Goal: Task Accomplishment & Management: Manage account settings

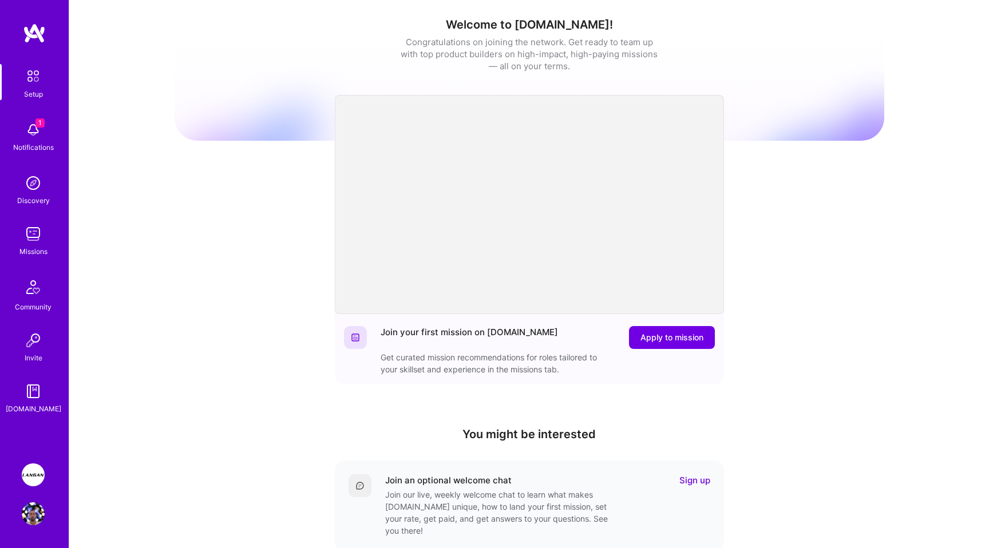
click at [34, 479] on img at bounding box center [33, 475] width 23 height 23
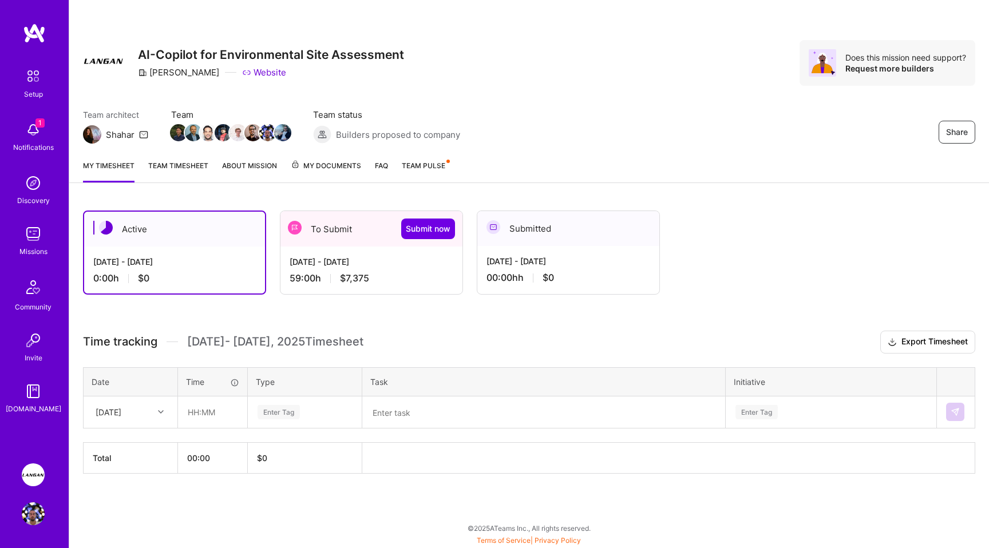
click at [413, 166] on span "Team Pulse" at bounding box center [424, 165] width 44 height 9
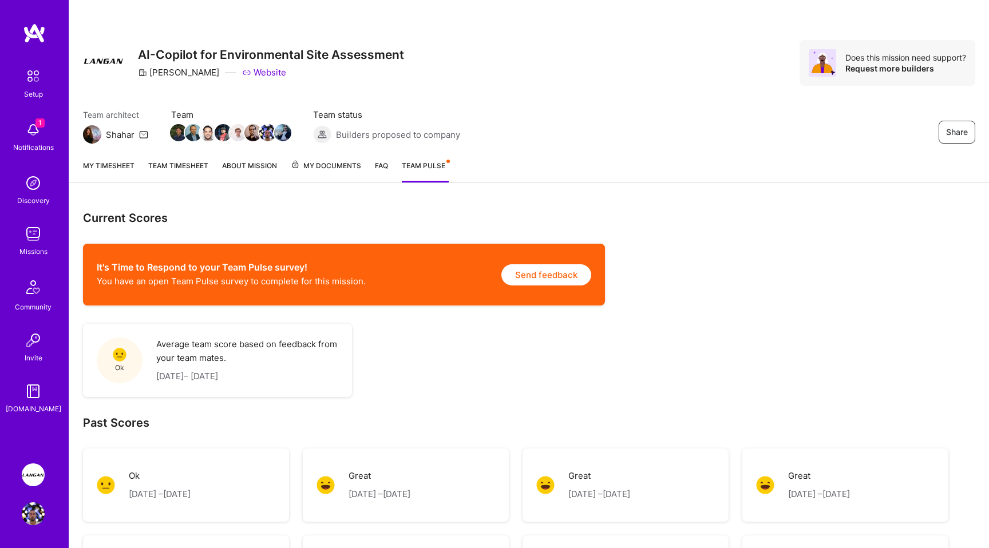
click at [113, 163] on link "My timesheet" at bounding box center [109, 171] width 52 height 23
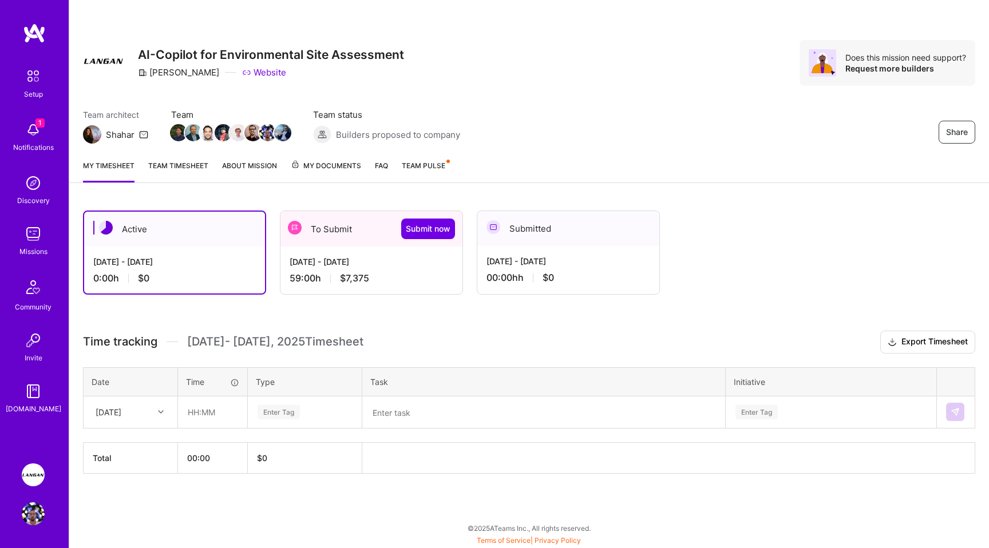
click at [179, 169] on link "Team timesheet" at bounding box center [178, 171] width 60 height 23
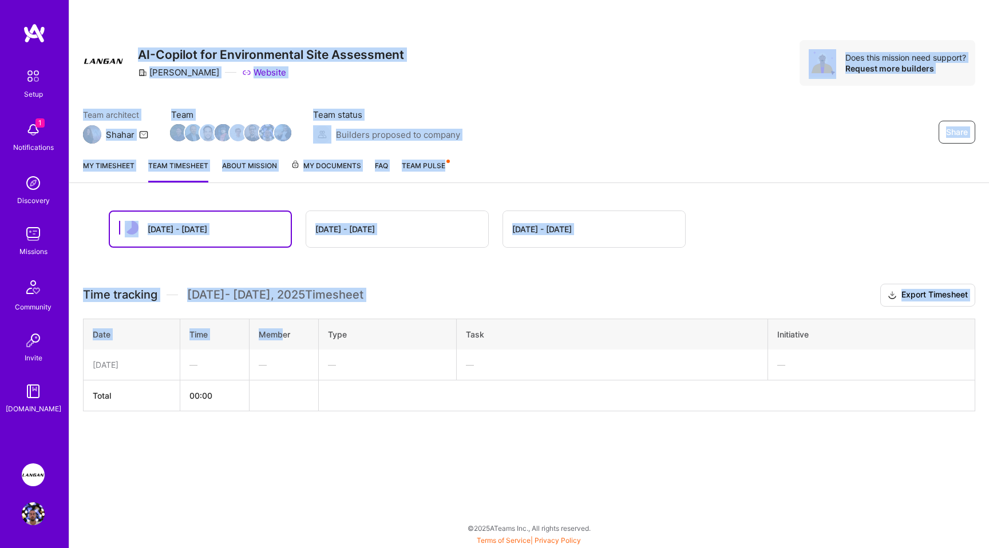
drag, startPoint x: 281, startPoint y: 332, endPoint x: 319, endPoint y: -28, distance: 362.1
click at [319, 0] on html "1 Setup 1 Notifications Discovery Missions Community Invite [DOMAIN_NAME] [PERS…" at bounding box center [494, 271] width 989 height 543
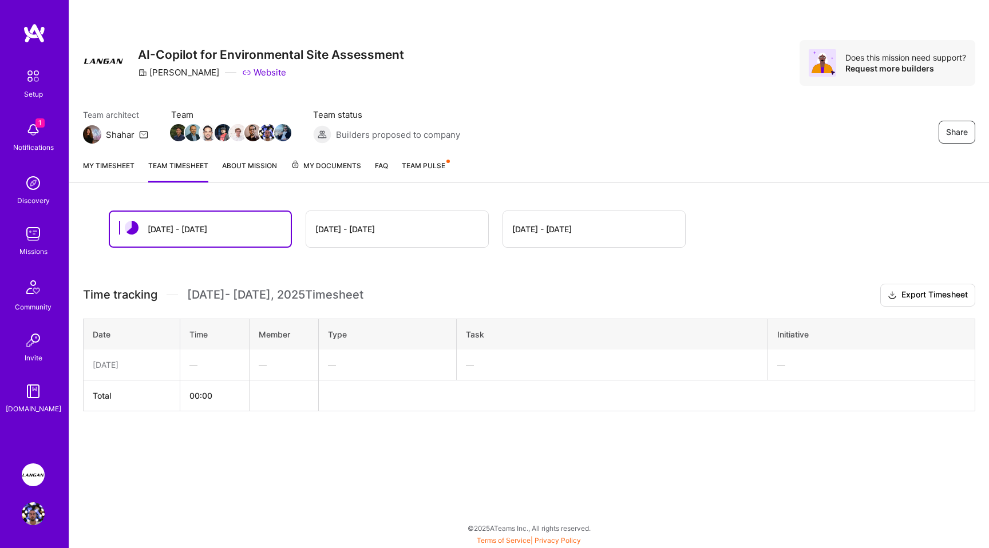
click at [359, 236] on div "[DATE] - [DATE]" at bounding box center [397, 229] width 182 height 36
click at [366, 219] on div "[DATE] - [DATE]" at bounding box center [397, 229] width 182 height 36
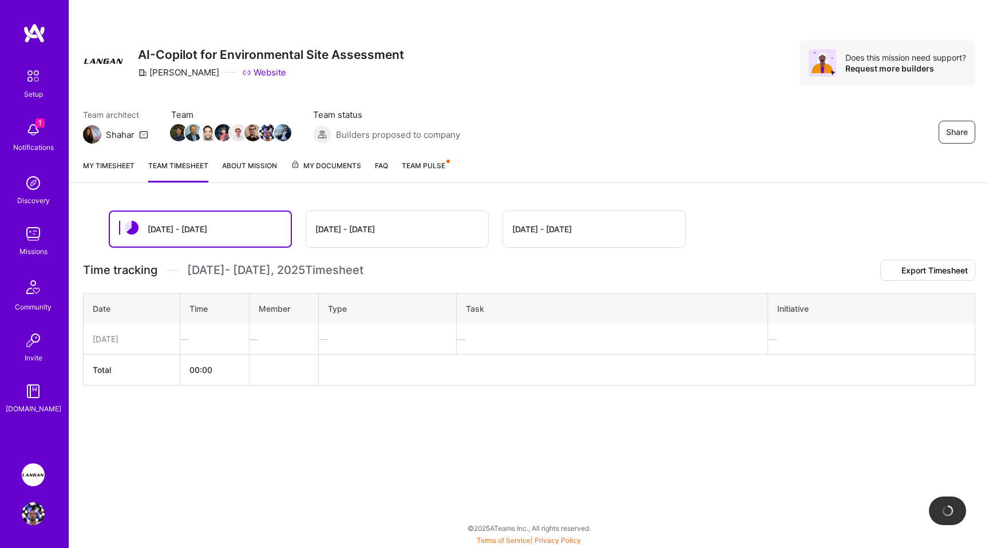
click at [369, 233] on div "[DATE] - [DATE]" at bounding box center [345, 229] width 60 height 12
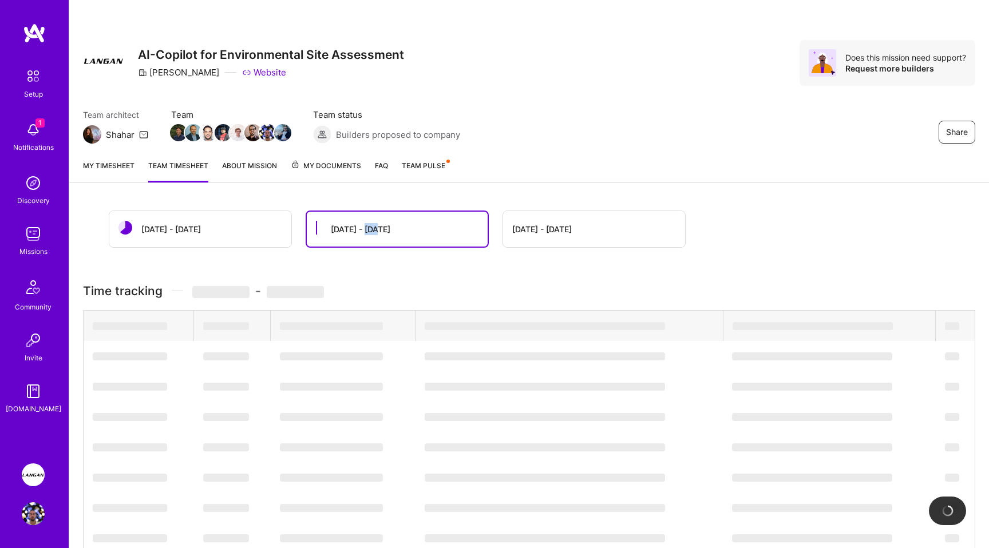
click at [369, 233] on div "[DATE] - [DATE]" at bounding box center [361, 229] width 60 height 12
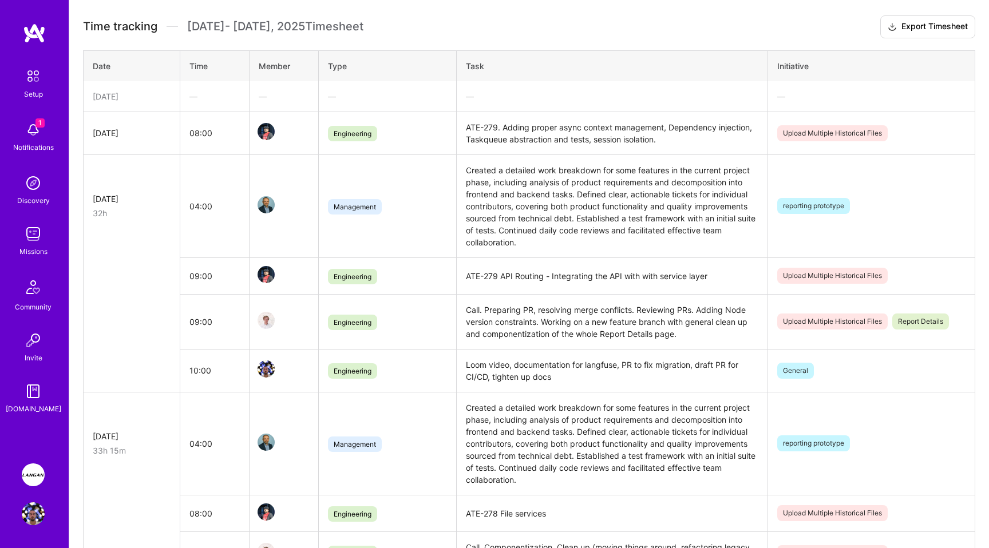
scroll to position [272, 0]
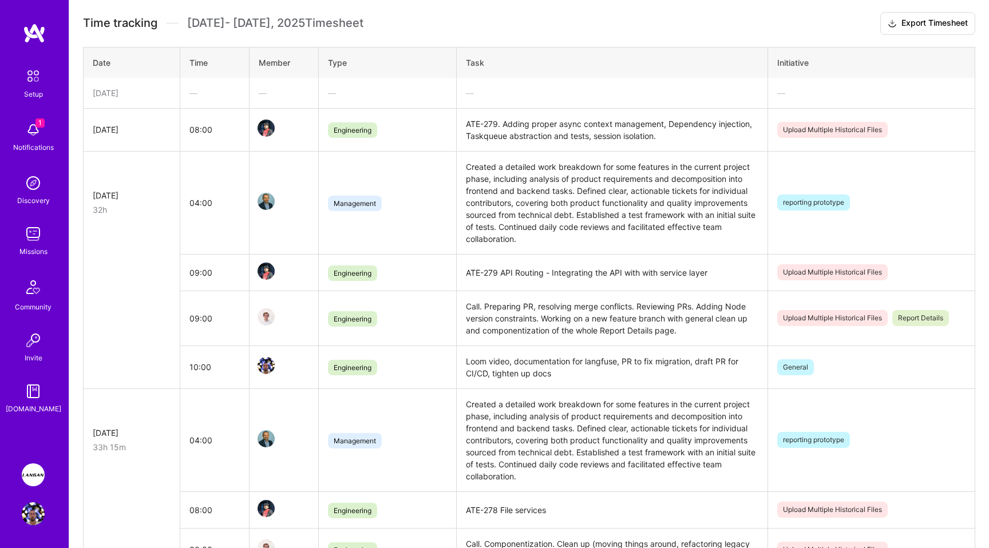
click at [861, 333] on td "Upload Multiple Historical Files Report Details" at bounding box center [871, 318] width 207 height 55
click at [853, 358] on td "General" at bounding box center [871, 367] width 207 height 43
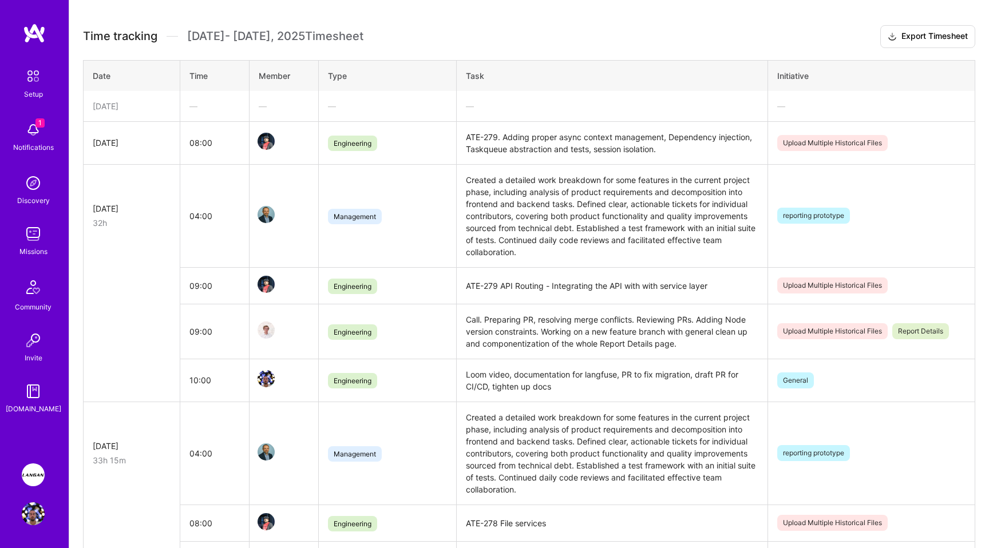
scroll to position [0, 0]
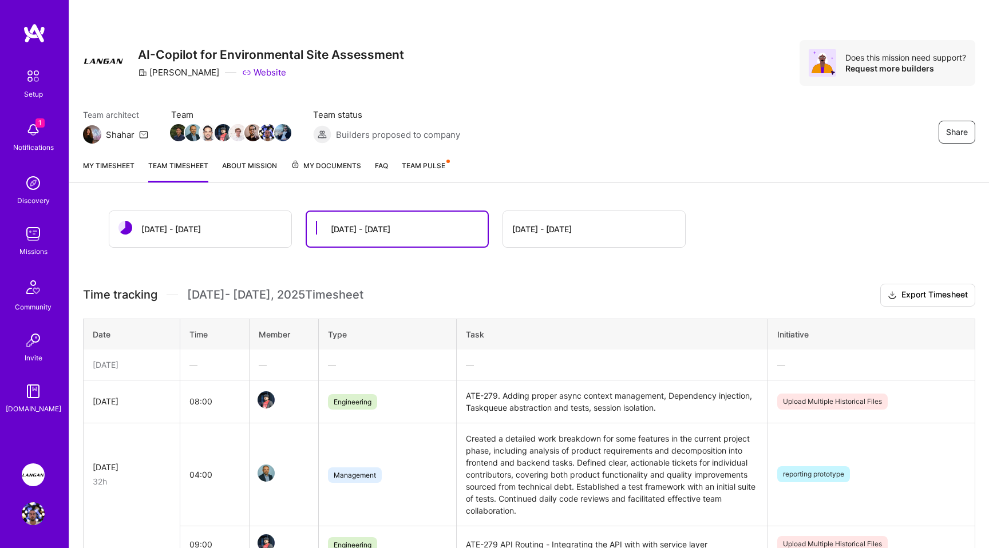
click at [122, 167] on link "My timesheet" at bounding box center [109, 171] width 52 height 23
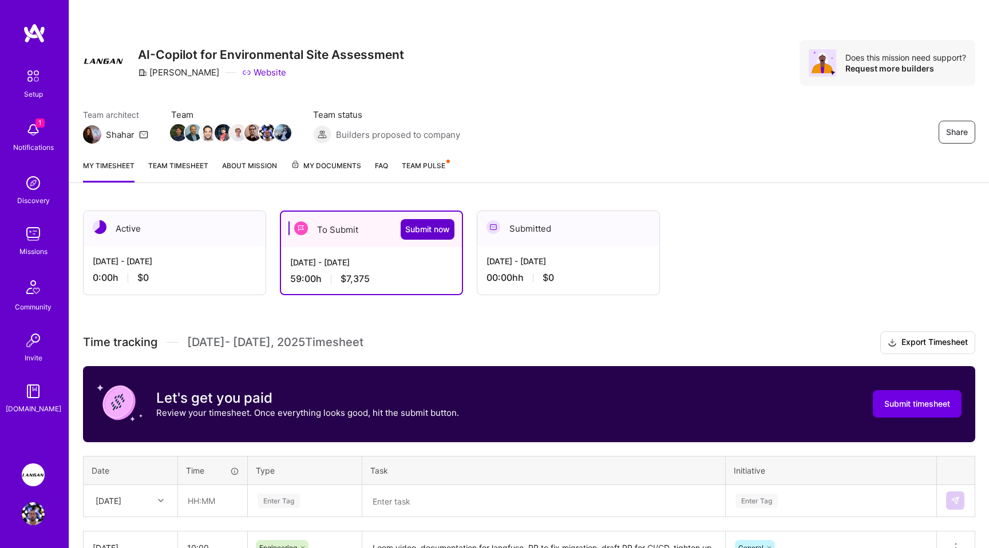
click at [439, 227] on span "Submit now" at bounding box center [427, 229] width 45 height 11
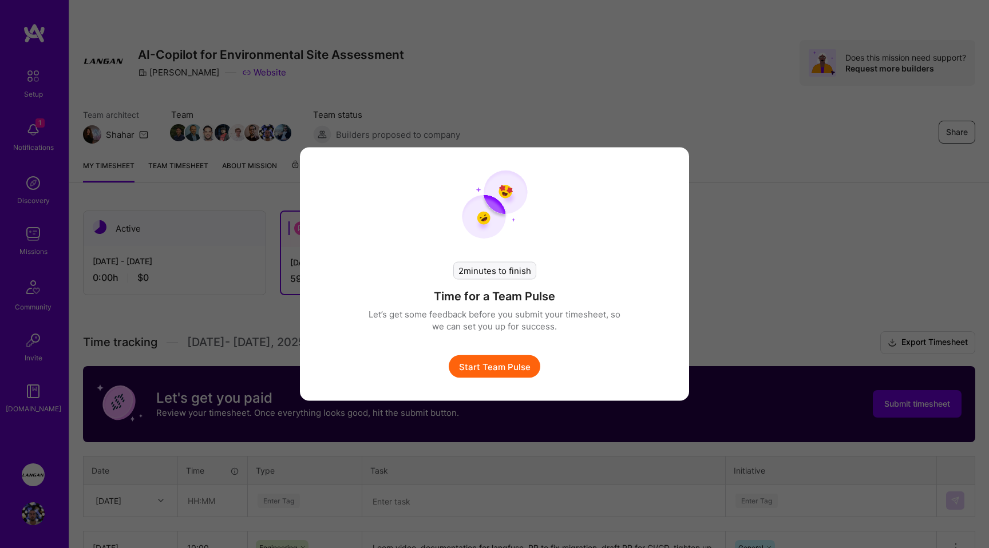
click at [495, 368] on button "Start Team Pulse" at bounding box center [495, 366] width 92 height 23
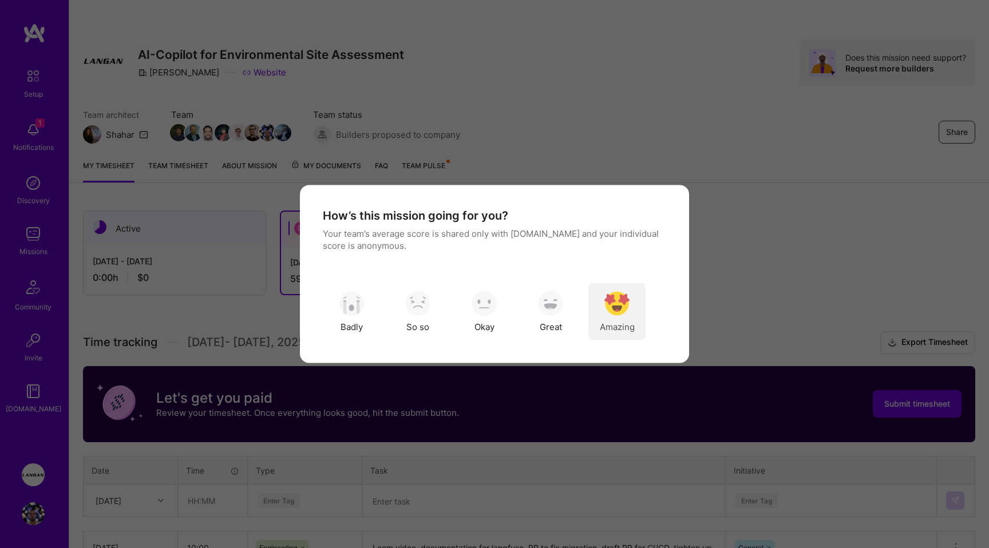
click at [614, 308] on img "modal" at bounding box center [616, 303] width 25 height 25
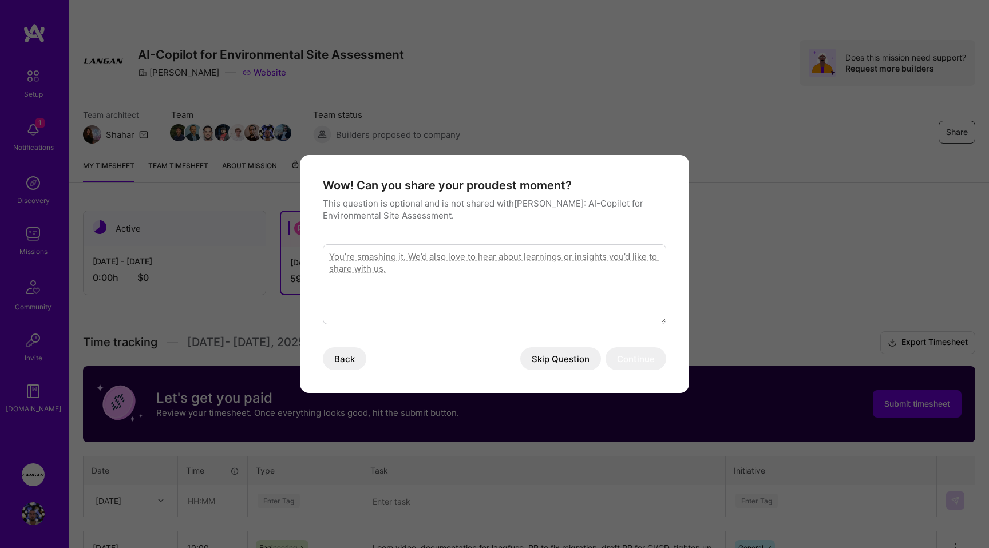
click at [526, 284] on textarea "modal" at bounding box center [494, 284] width 343 height 80
click at [569, 366] on button "Skip Question" at bounding box center [560, 358] width 81 height 23
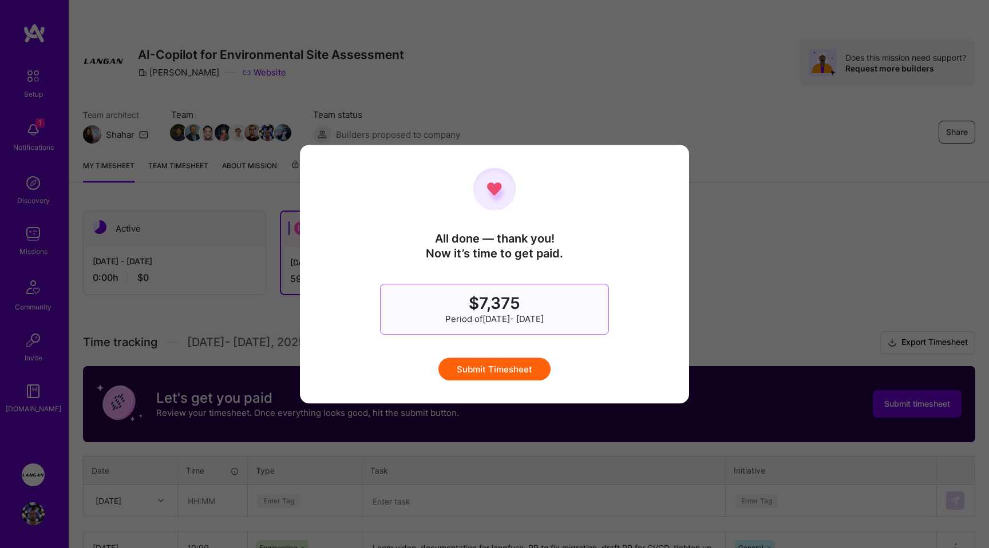
click at [517, 372] on button "Submit Timesheet" at bounding box center [494, 369] width 112 height 23
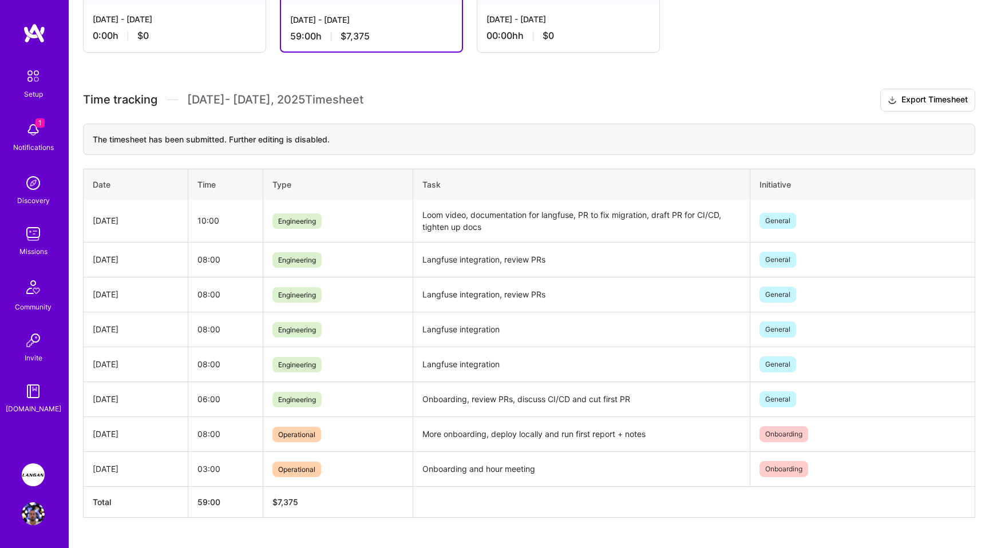
scroll to position [238, 0]
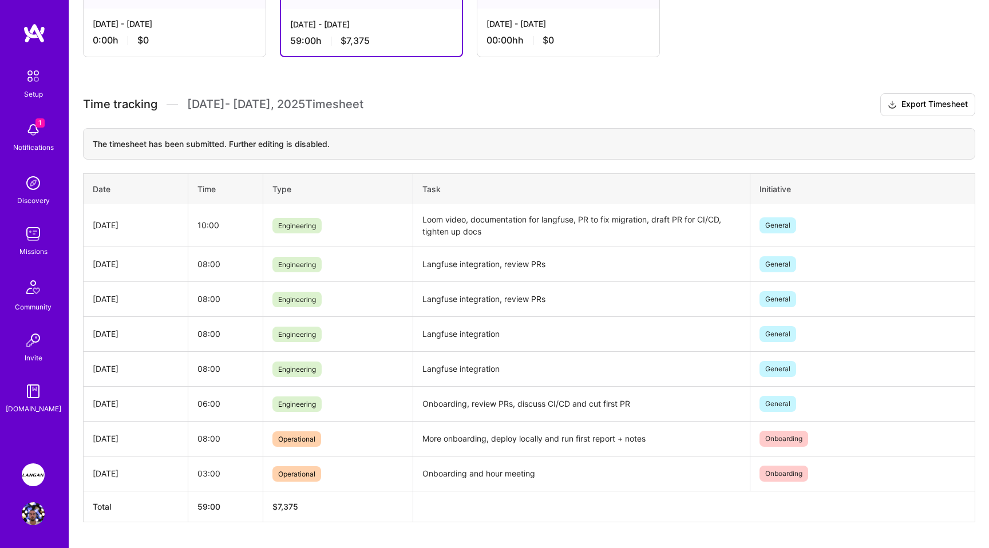
click at [35, 134] on img at bounding box center [33, 129] width 23 height 23
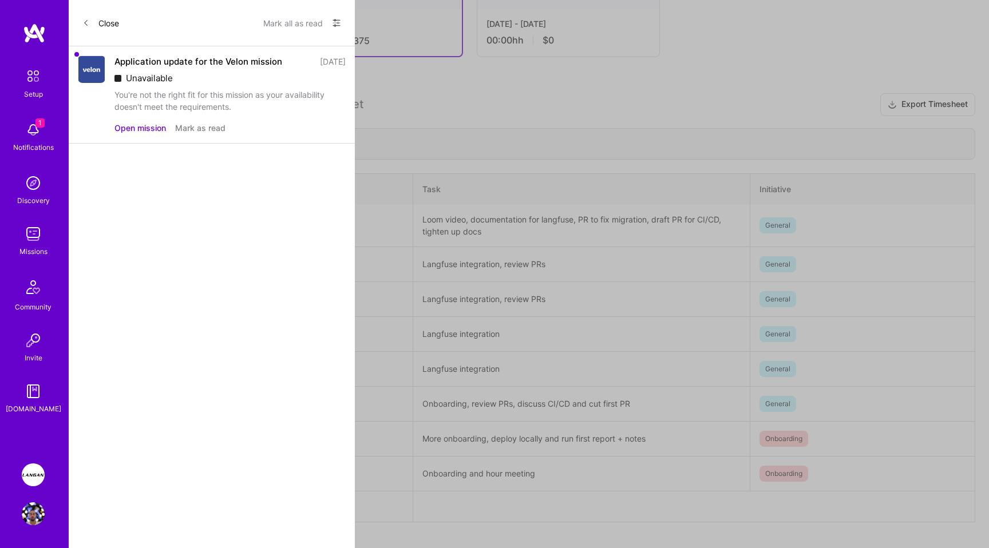
click at [87, 26] on span at bounding box center [85, 23] width 7 height 10
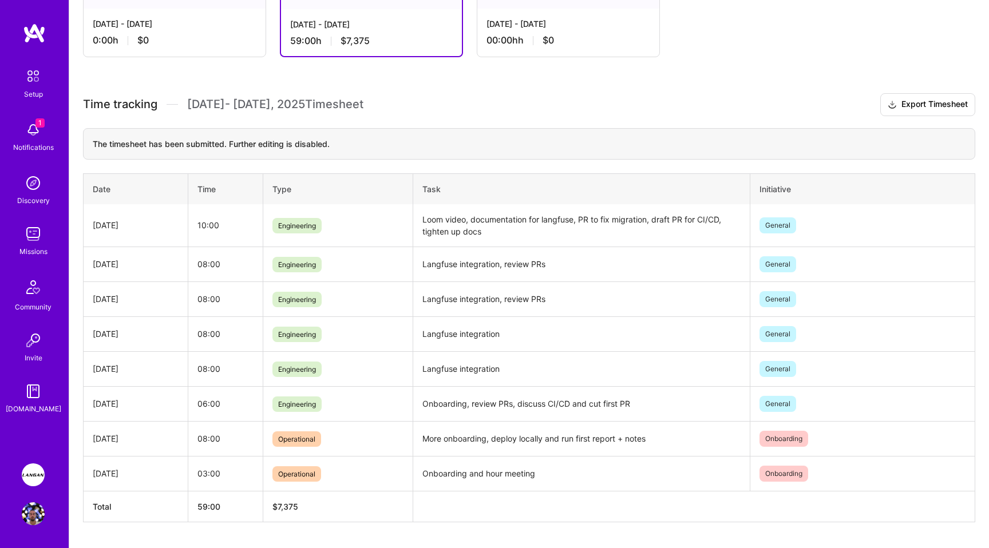
click at [33, 238] on img at bounding box center [33, 234] width 23 height 23
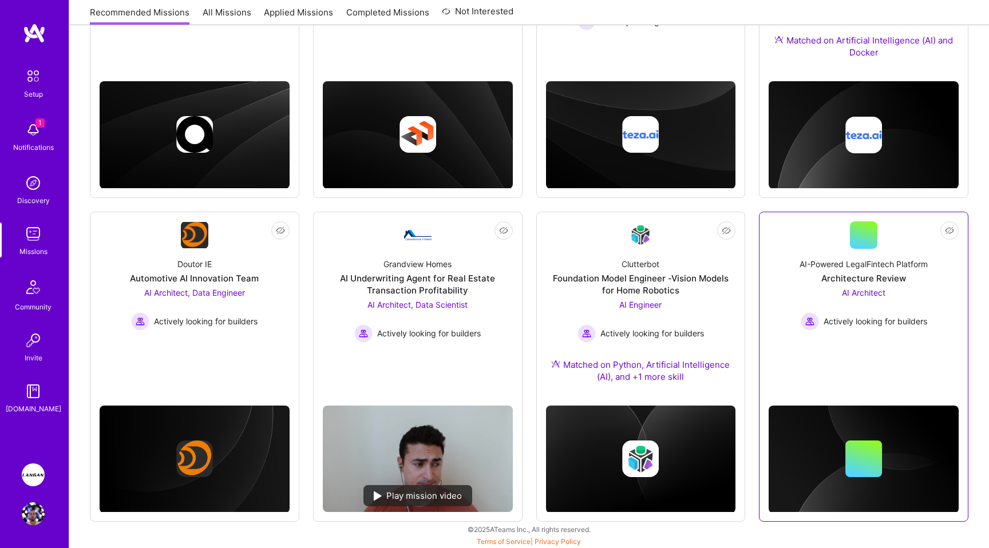
scroll to position [295, 0]
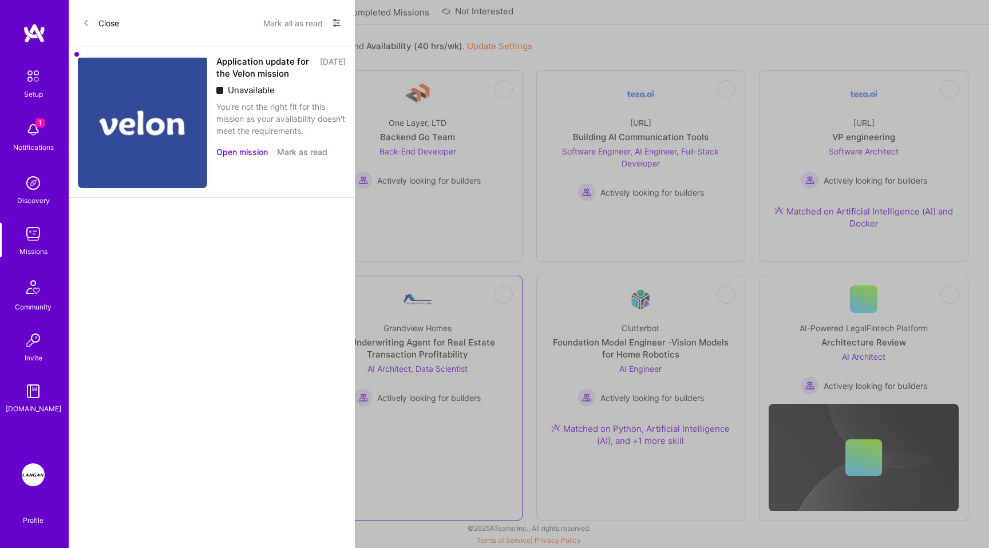
scroll to position [238, 0]
